Goal: Information Seeking & Learning: Learn about a topic

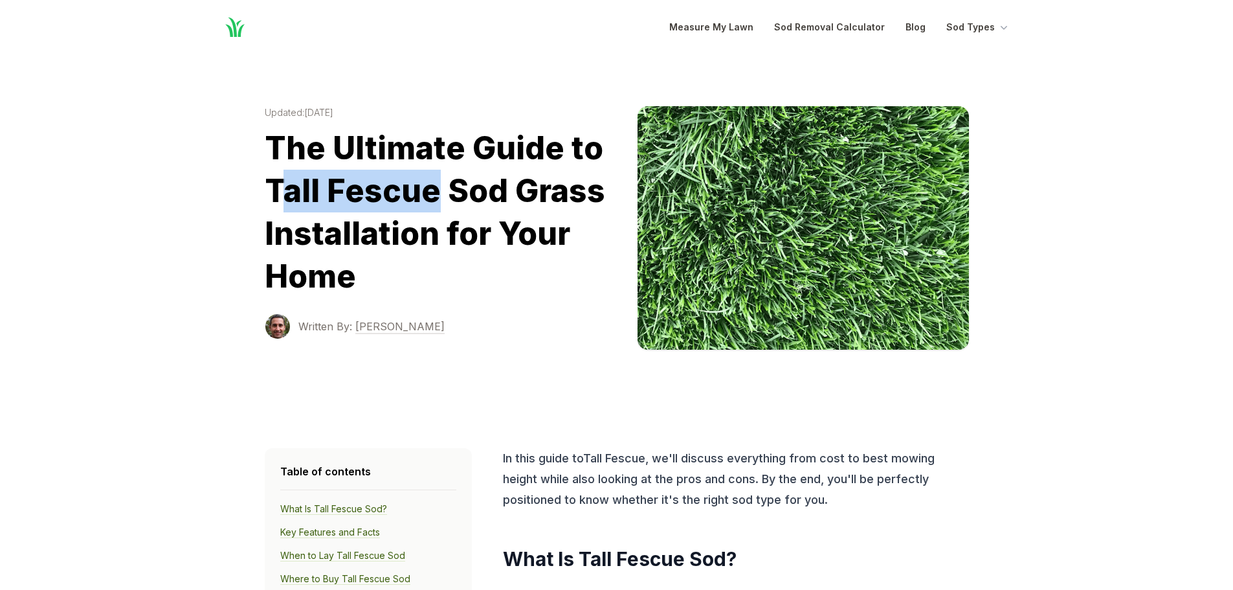
drag, startPoint x: 274, startPoint y: 189, endPoint x: 437, endPoint y: 177, distance: 163.5
click at [437, 177] on h1 "The Ultimate Guide to Tall Fescue Sod Grass Installation for Your Home" at bounding box center [441, 212] width 352 height 171
click at [332, 184] on h1 "The Ultimate Guide to Tall Fescue Sod Grass Installation for Your Home" at bounding box center [441, 212] width 352 height 171
click at [282, 194] on h1 "The Ultimate Guide to Tall Fescue Sod Grass Installation for Your Home" at bounding box center [441, 212] width 352 height 171
click at [265, 197] on h1 "The Ultimate Guide to Tall Fescue Sod Grass Installation for Your Home" at bounding box center [441, 212] width 352 height 171
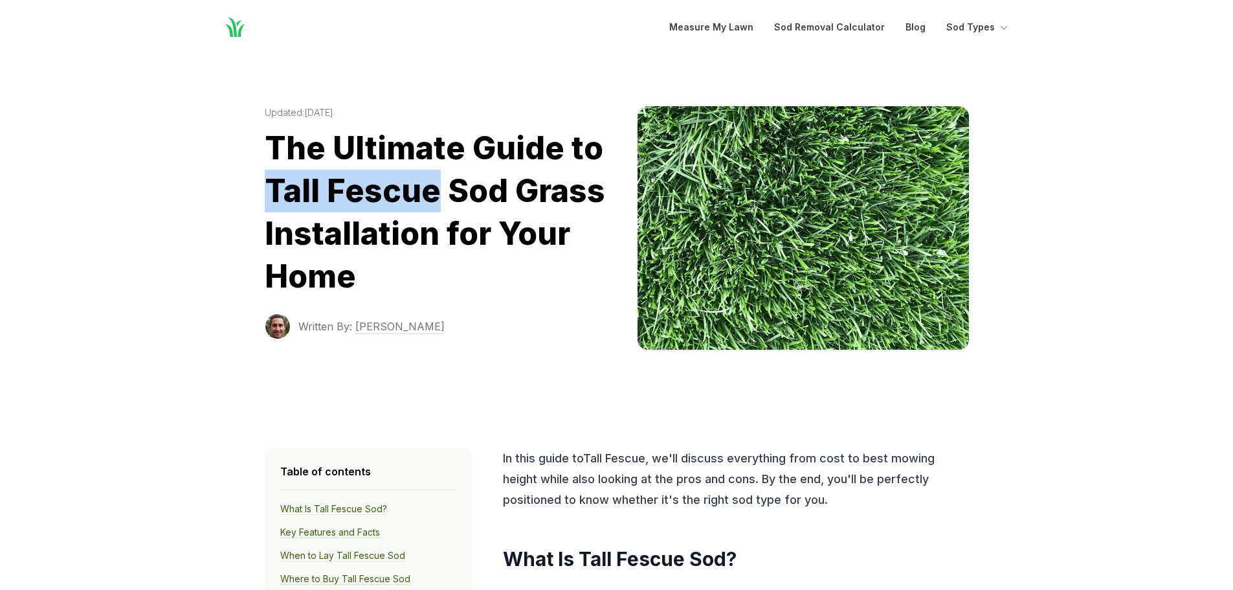
drag, startPoint x: 269, startPoint y: 191, endPoint x: 433, endPoint y: 183, distance: 164.6
click at [433, 186] on h1 "The Ultimate Guide to Tall Fescue Sod Grass Installation for Your Home" at bounding box center [441, 212] width 352 height 171
copy h1 "Tall Fescue"
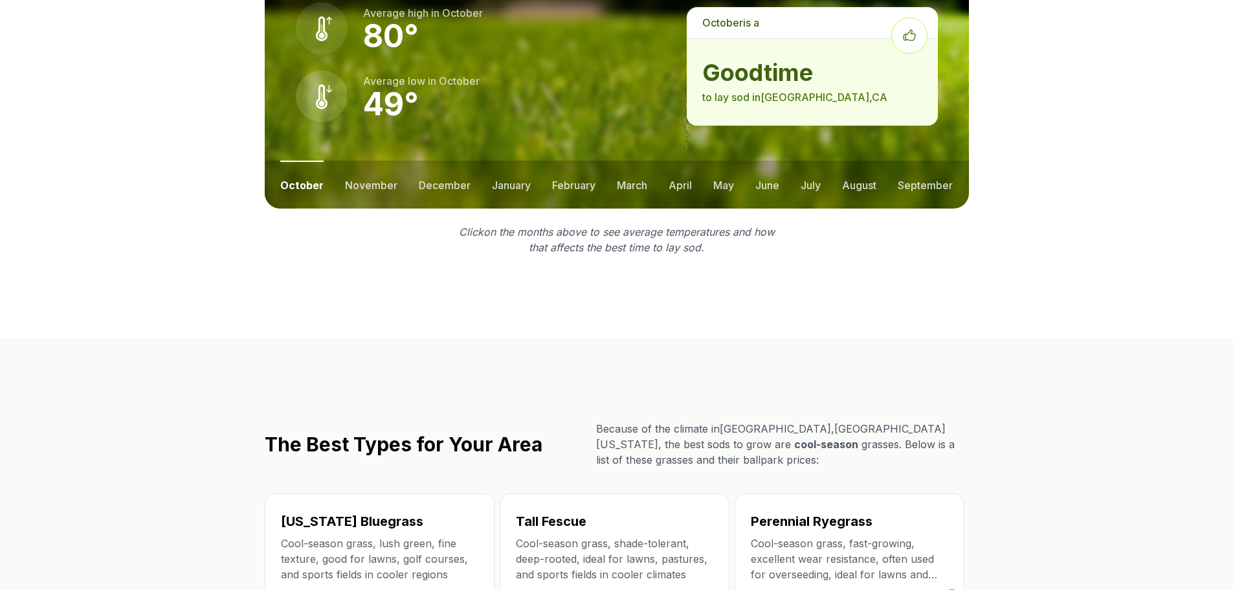
scroll to position [1810, 0]
